Goal: Task Accomplishment & Management: Complete application form

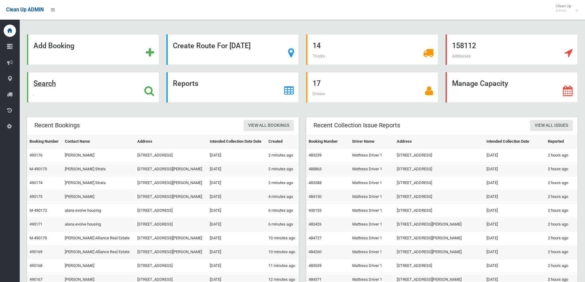
click at [135, 80] on div "Search" at bounding box center [93, 87] width 132 height 30
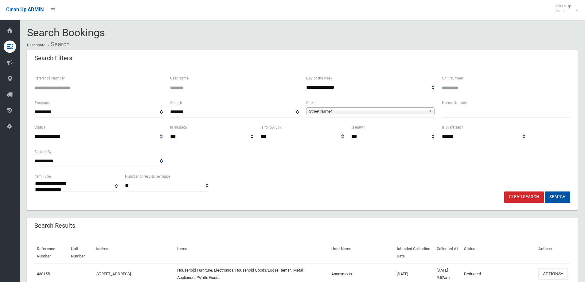
select select
click at [127, 85] on input "Reference Number" at bounding box center [98, 87] width 128 height 11
type input "******"
click at [544, 191] on button "Search" at bounding box center [556, 196] width 25 height 11
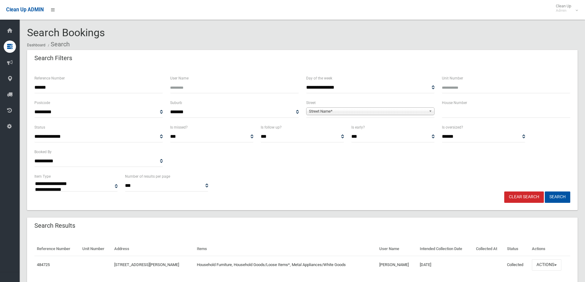
select select
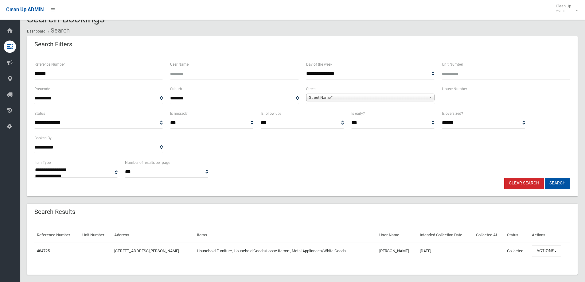
scroll to position [21, 0]
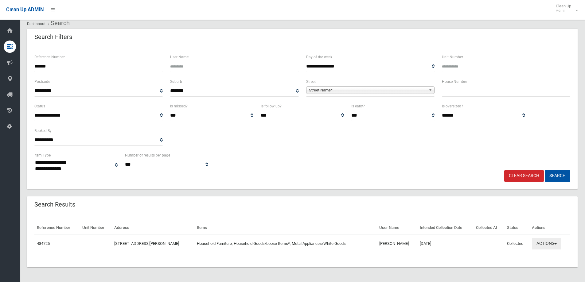
click at [548, 242] on button "Actions" at bounding box center [545, 243] width 29 height 11
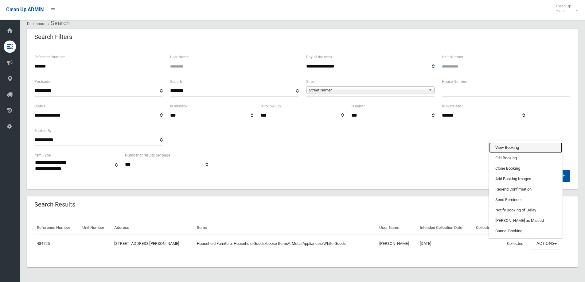
click at [528, 147] on link "View Booking" at bounding box center [525, 147] width 73 height 10
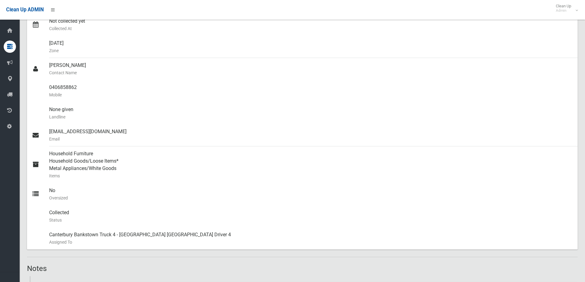
scroll to position [307, 0]
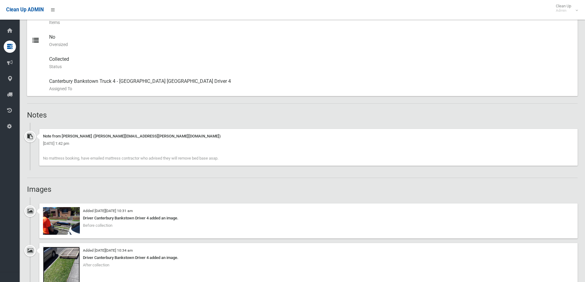
click at [73, 257] on img at bounding box center [61, 271] width 37 height 49
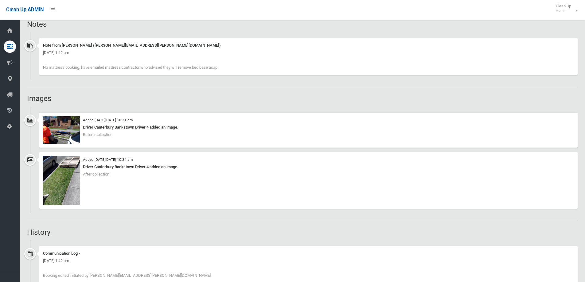
scroll to position [399, 0]
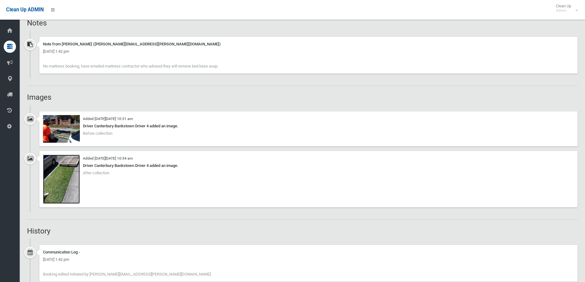
click at [73, 163] on img at bounding box center [61, 179] width 37 height 49
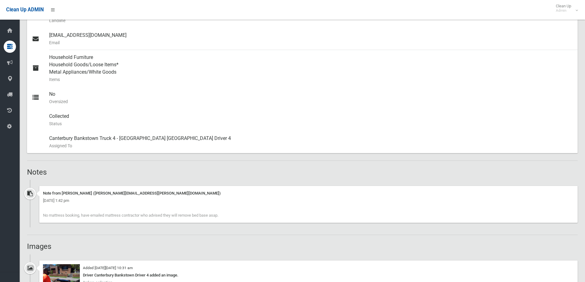
scroll to position [338, 0]
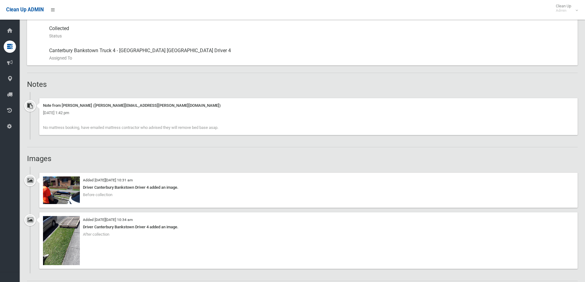
drag, startPoint x: 43, startPoint y: 126, endPoint x: 223, endPoint y: 126, distance: 179.8
click at [223, 126] on div "Note from Annette Stewart (annette.stewart@cbcity.nsw.gov.au) Friday 3rd Octobe…" at bounding box center [308, 116] width 538 height 37
click at [152, 143] on div "Booking Details Actions View Booking Edit Booking Clone Booking Add Booking Ima…" at bounding box center [302, 249] width 550 height 1050
click at [230, 127] on div "Note from Annette Stewart (annette.stewart@cbcity.nsw.gov.au) Friday 3rd Octobe…" at bounding box center [308, 116] width 538 height 37
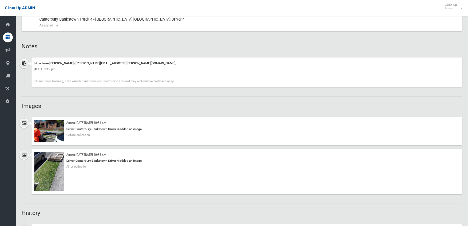
scroll to position [399, 0]
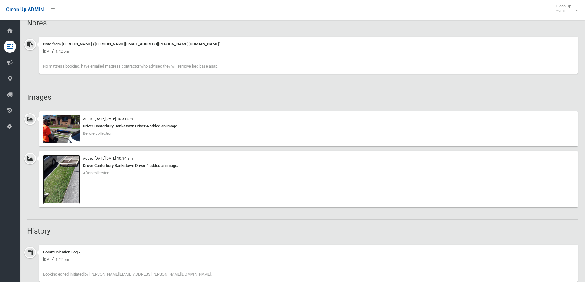
click at [76, 176] on img at bounding box center [61, 179] width 37 height 49
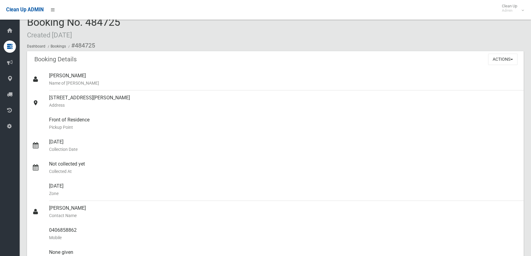
scroll to position [8, 0]
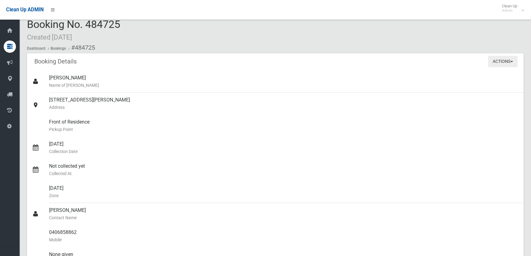
click at [501, 57] on button "Actions" at bounding box center [502, 61] width 29 height 11
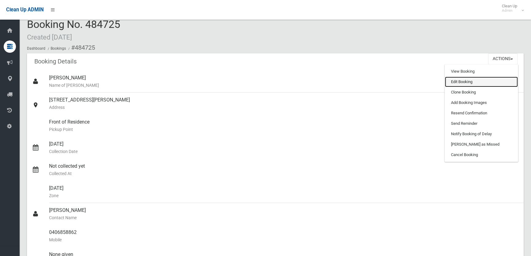
click at [496, 81] on link "Edit Booking" at bounding box center [481, 82] width 73 height 10
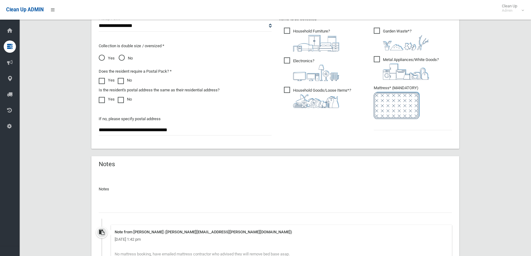
scroll to position [362, 0]
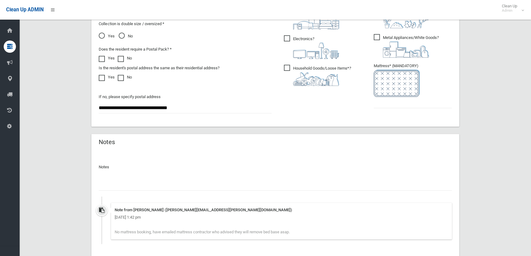
click at [165, 188] on input "text" at bounding box center [275, 184] width 353 height 11
type input "**********"
click at [430, 104] on input "text" at bounding box center [413, 102] width 78 height 11
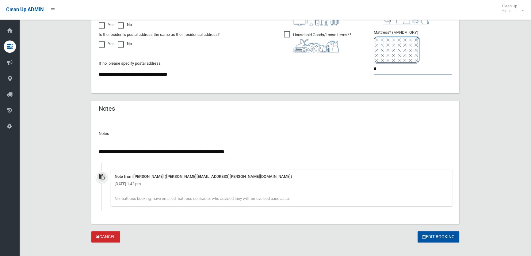
scroll to position [404, 0]
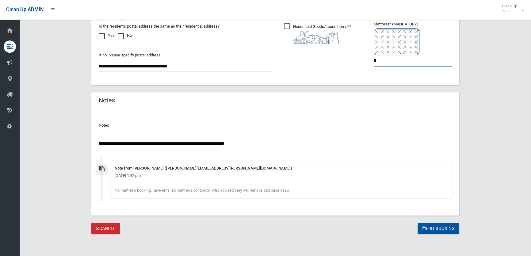
type input "*"
click at [423, 230] on button "Edit Booking" at bounding box center [439, 228] width 42 height 11
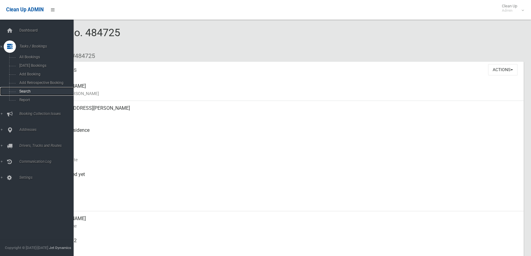
click at [26, 92] on span "Search" at bounding box center [44, 91] width 55 height 4
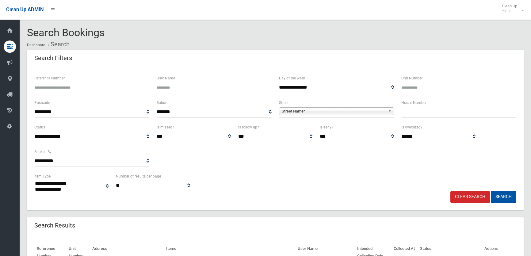
select select
click at [69, 87] on input "Reference Number" at bounding box center [91, 87] width 115 height 11
type input "******"
click at [491, 191] on button "Search" at bounding box center [503, 196] width 25 height 11
select select
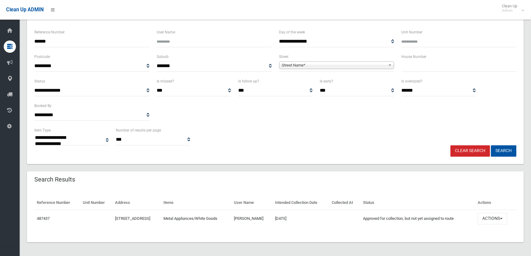
scroll to position [46, 0]
click at [493, 215] on button "Actions" at bounding box center [492, 218] width 29 height 11
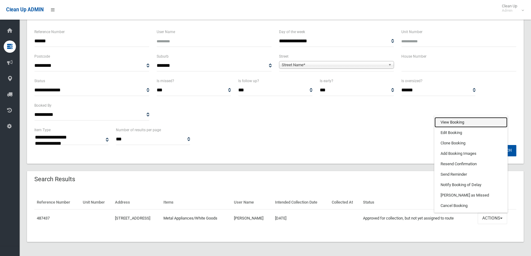
click at [456, 120] on link "View Booking" at bounding box center [471, 122] width 73 height 10
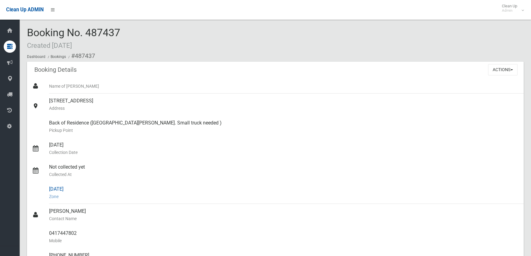
click at [307, 200] on small "Zone" at bounding box center [284, 196] width 470 height 7
click at [502, 74] on button "Actions" at bounding box center [502, 69] width 29 height 11
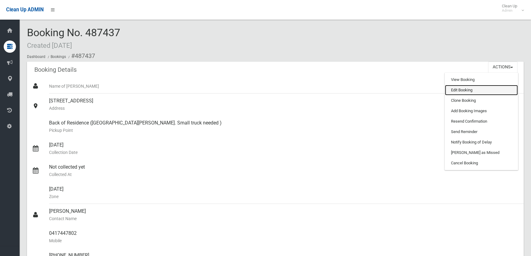
click at [462, 91] on link "Edit Booking" at bounding box center [481, 90] width 73 height 10
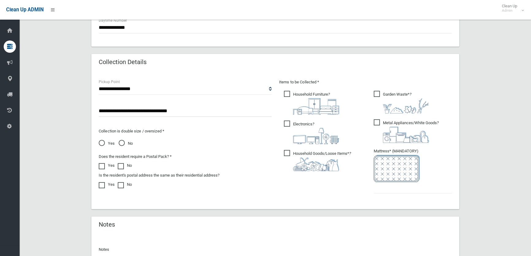
scroll to position [348, 0]
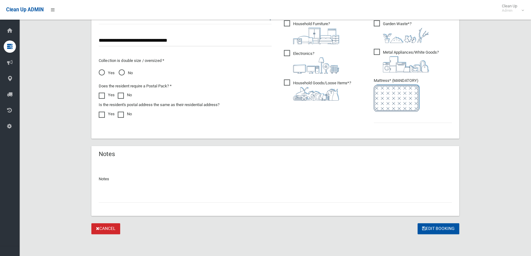
click at [215, 199] on input "text" at bounding box center [275, 196] width 353 height 11
type input "**********"
click at [426, 114] on input "text" at bounding box center [413, 117] width 78 height 11
type input "*"
click at [305, 196] on input "**********" at bounding box center [275, 196] width 353 height 11
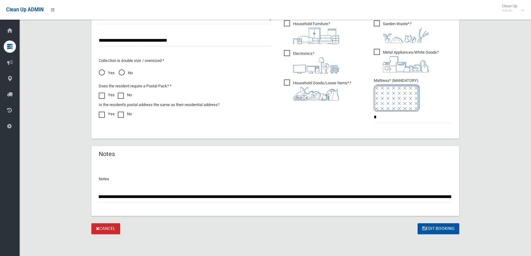
scroll to position [0, 212]
type input "**********"
click at [428, 230] on button "Edit Booking" at bounding box center [439, 228] width 42 height 11
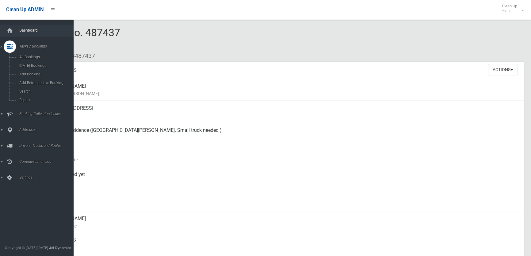
click at [18, 32] on span "Dashboard" at bounding box center [47, 30] width 60 height 4
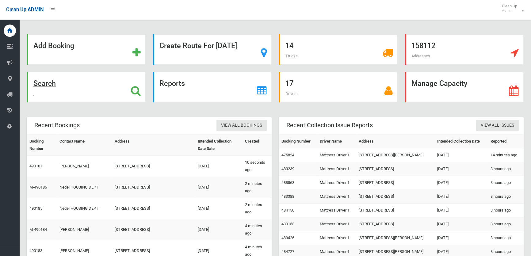
click at [44, 86] on strong "Search" at bounding box center [44, 83] width 22 height 9
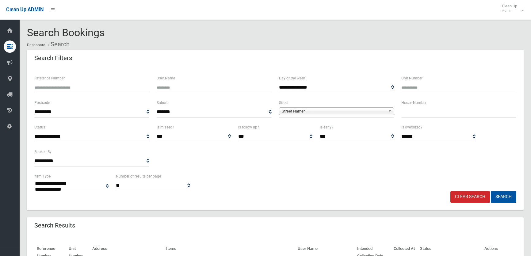
select select
click at [452, 120] on div "House Number" at bounding box center [459, 111] width 122 height 25
click at [450, 117] on input "text" at bounding box center [459, 111] width 115 height 11
type input "***"
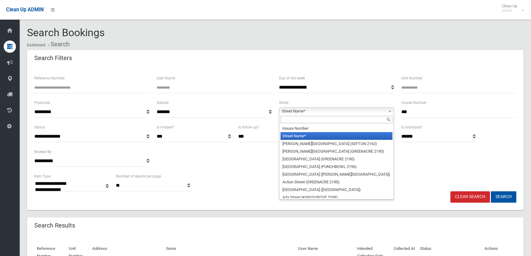
click at [291, 114] on span "Street Name*" at bounding box center [334, 111] width 104 height 7
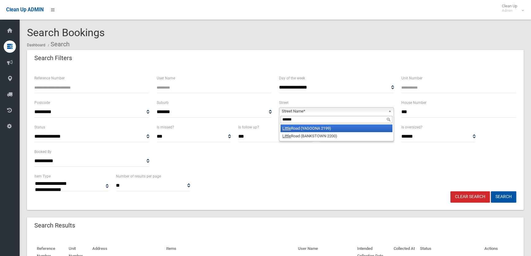
type input "******"
click at [295, 128] on li "Little Road (YAGOONA 2199)" at bounding box center [337, 129] width 112 height 8
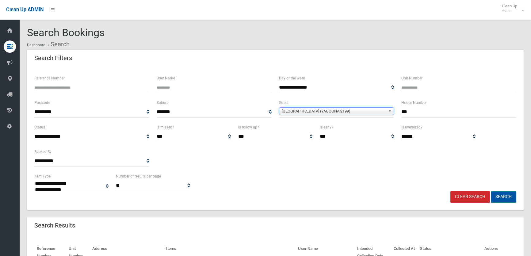
click at [507, 200] on button "Search" at bounding box center [503, 196] width 25 height 11
select select
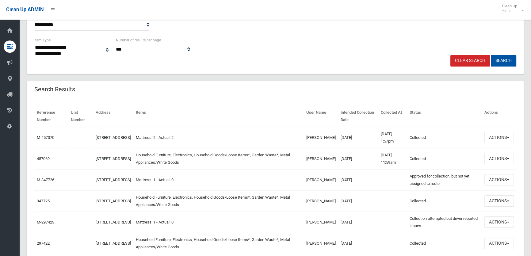
scroll to position [195, 0]
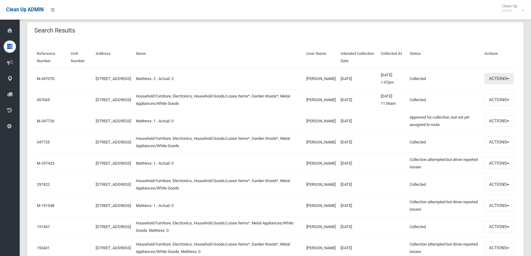
click at [505, 82] on button "Actions" at bounding box center [499, 78] width 29 height 11
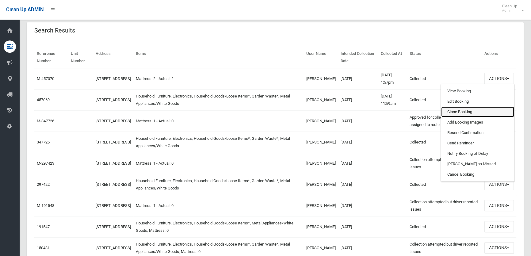
click at [482, 110] on link "Clone Booking" at bounding box center [478, 112] width 73 height 10
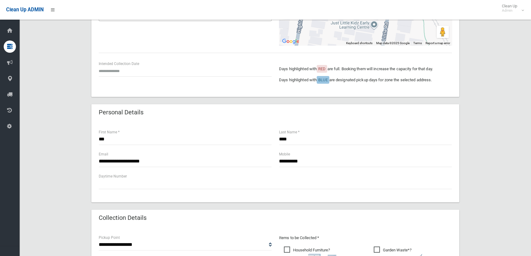
scroll to position [111, 0]
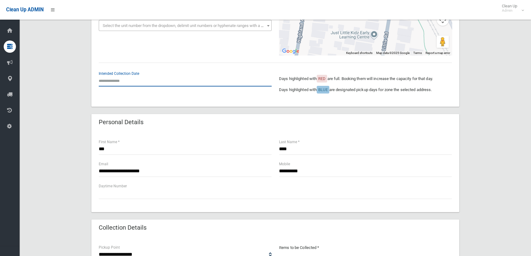
click at [110, 83] on input "text" at bounding box center [185, 80] width 173 height 11
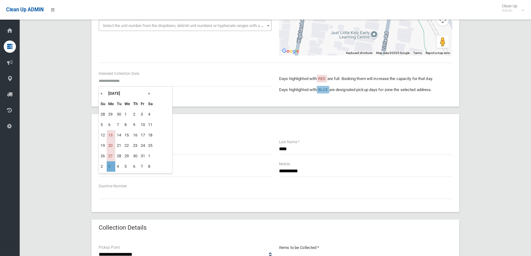
click at [108, 169] on td "3" at bounding box center [111, 166] width 9 height 10
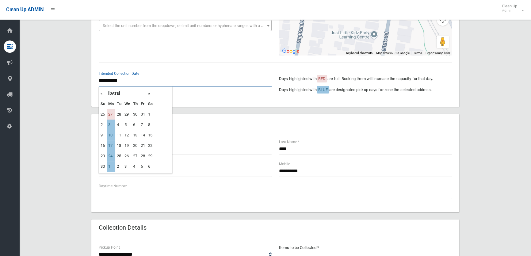
click at [141, 75] on input "**********" at bounding box center [185, 80] width 173 height 11
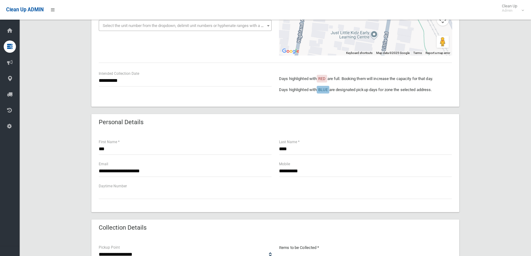
click at [228, 133] on div "**********" at bounding box center [275, 171] width 368 height 81
click at [110, 81] on input "**********" at bounding box center [185, 80] width 173 height 11
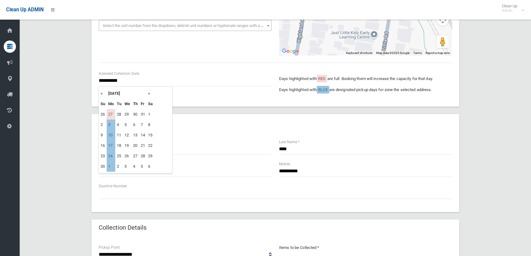
click at [112, 137] on td "10" at bounding box center [111, 135] width 9 height 10
type input "**********"
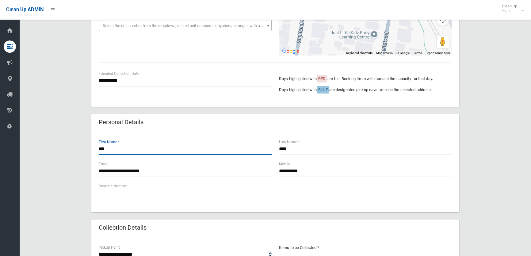
drag, startPoint x: 118, startPoint y: 152, endPoint x: 76, endPoint y: 142, distance: 42.8
click at [76, 142] on div "**********" at bounding box center [275, 205] width 497 height 532
drag, startPoint x: 95, startPoint y: 152, endPoint x: 54, endPoint y: 151, distance: 40.5
click at [66, 156] on div "**********" at bounding box center [275, 205] width 497 height 532
click at [105, 148] on input "******" at bounding box center [185, 149] width 173 height 11
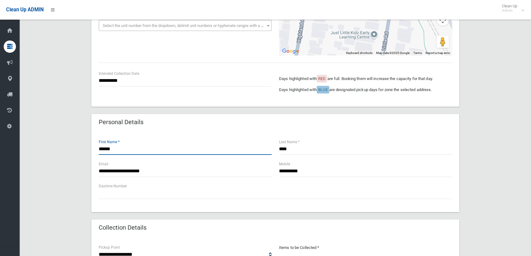
type input "******"
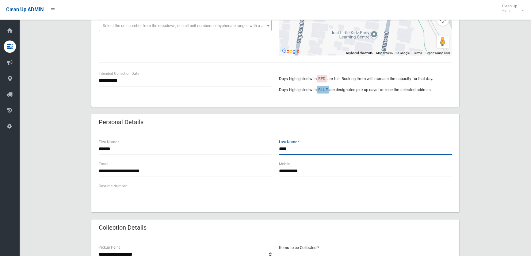
drag, startPoint x: 295, startPoint y: 149, endPoint x: 258, endPoint y: 148, distance: 36.5
click at [258, 148] on div "****** First Name * **** Last Name *" at bounding box center [275, 150] width 361 height 22
type input "****"
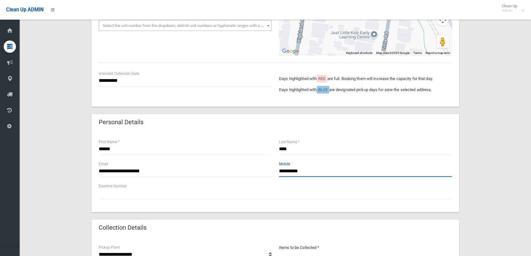
drag, startPoint x: 263, startPoint y: 168, endPoint x: 160, endPoint y: 172, distance: 103.5
click at [160, 172] on div "**********" at bounding box center [275, 172] width 361 height 22
type input "**********"
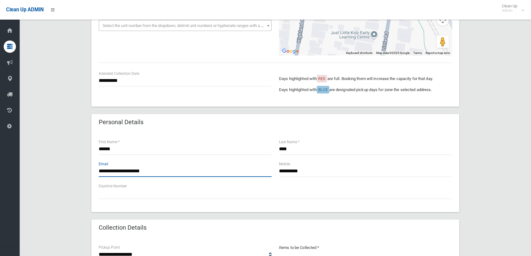
drag, startPoint x: 161, startPoint y: 172, endPoint x: 2, endPoint y: 184, distance: 160.0
click at [3, 145] on body "Clean Up ADMIN Clean Up Admin Logout Create Booking Dashboard Bookings Create" at bounding box center [265, 17] width 531 height 256
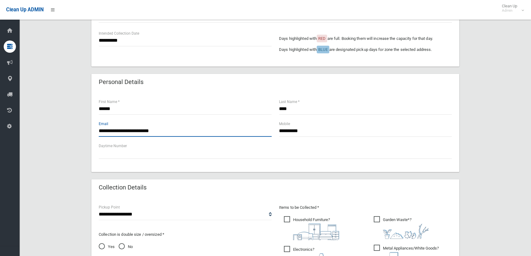
scroll to position [223, 0]
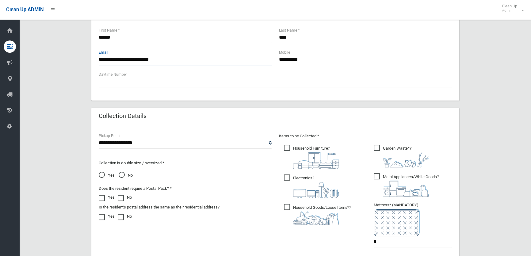
type input "**********"
drag, startPoint x: 413, startPoint y: 241, endPoint x: 260, endPoint y: 259, distance: 153.9
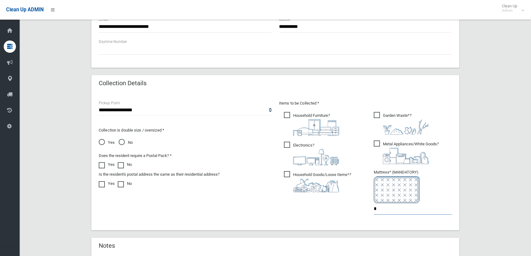
type input "*"
click at [288, 176] on span "Household Goods/Loose Items* ?" at bounding box center [317, 181] width 67 height 21
click at [293, 146] on span "Electronics ?" at bounding box center [311, 154] width 55 height 24
click at [304, 117] on span "Household Furniture ?" at bounding box center [311, 124] width 55 height 24
click at [411, 142] on span "Metal Appliances/White Goods ?" at bounding box center [406, 153] width 65 height 24
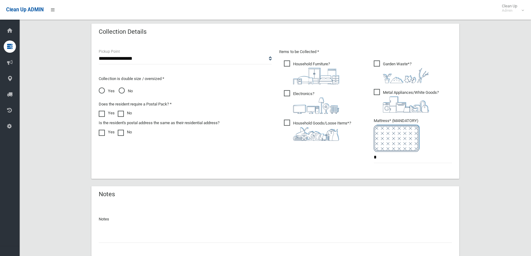
scroll to position [347, 0]
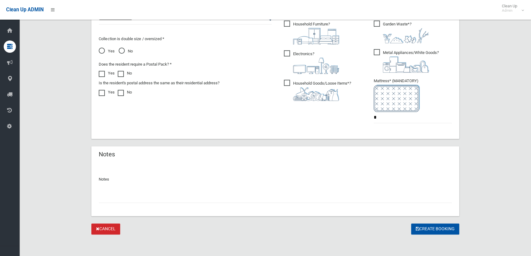
click at [284, 190] on div at bounding box center [275, 195] width 353 height 16
click at [282, 196] on input "text" at bounding box center [275, 197] width 353 height 11
type input "*"
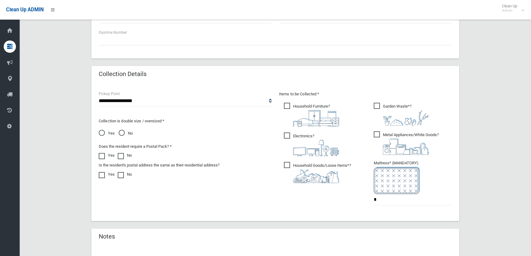
scroll to position [264, 0]
click at [377, 138] on span "Metal Appliances/White Goods ?" at bounding box center [406, 145] width 65 height 24
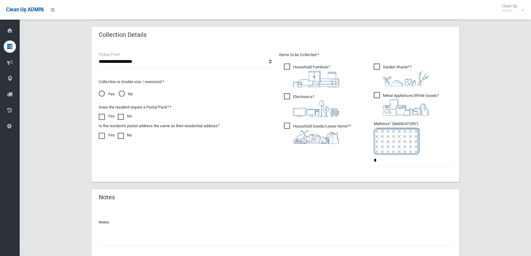
scroll to position [347, 0]
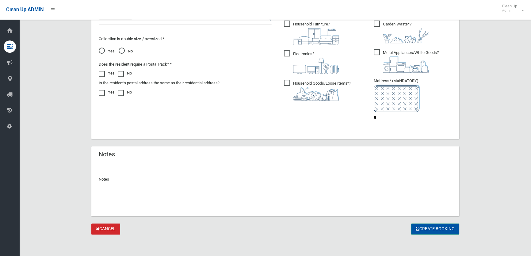
click at [428, 230] on button "Create Booking" at bounding box center [435, 229] width 48 height 11
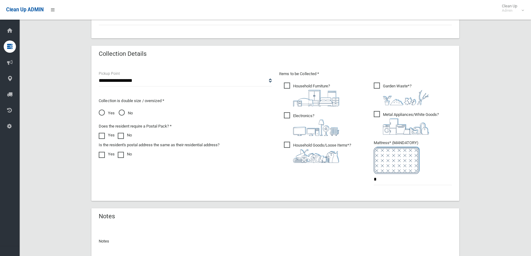
scroll to position [264, 0]
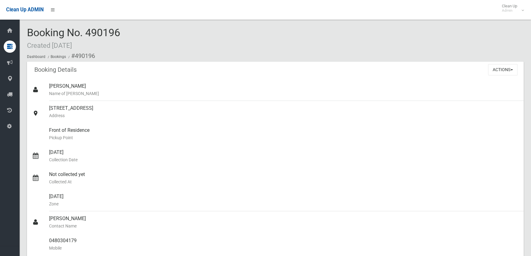
drag, startPoint x: 85, startPoint y: 28, endPoint x: 121, endPoint y: 32, distance: 35.9
click at [120, 32] on span "Booking No. 490196 Created [DATE]" at bounding box center [73, 38] width 93 height 24
click at [120, 33] on span "Booking No. 490196 Created [DATE]" at bounding box center [73, 38] width 93 height 24
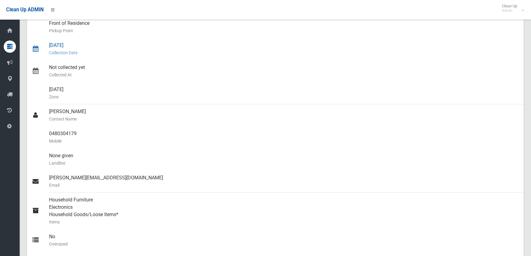
scroll to position [111, 0]
